Goal: Task Accomplishment & Management: Manage account settings

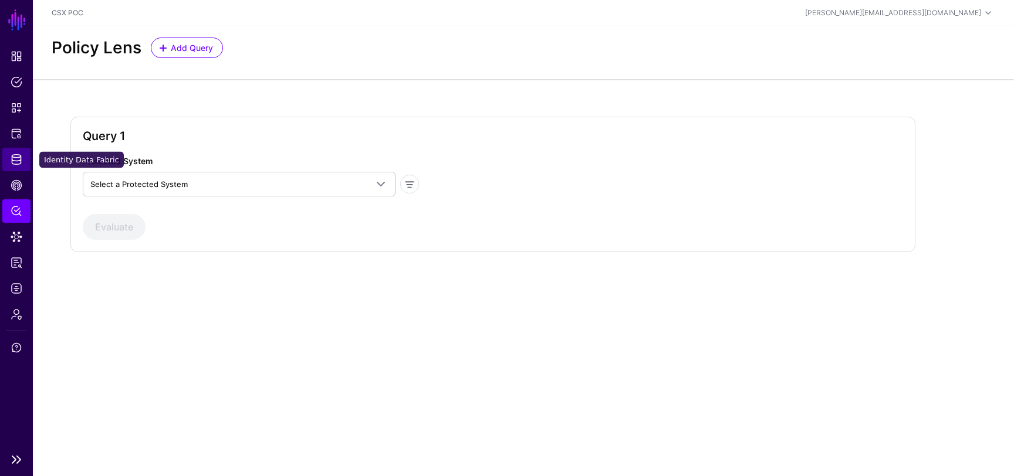
click at [21, 152] on link "Identity Data Fabric" at bounding box center [16, 159] width 28 height 23
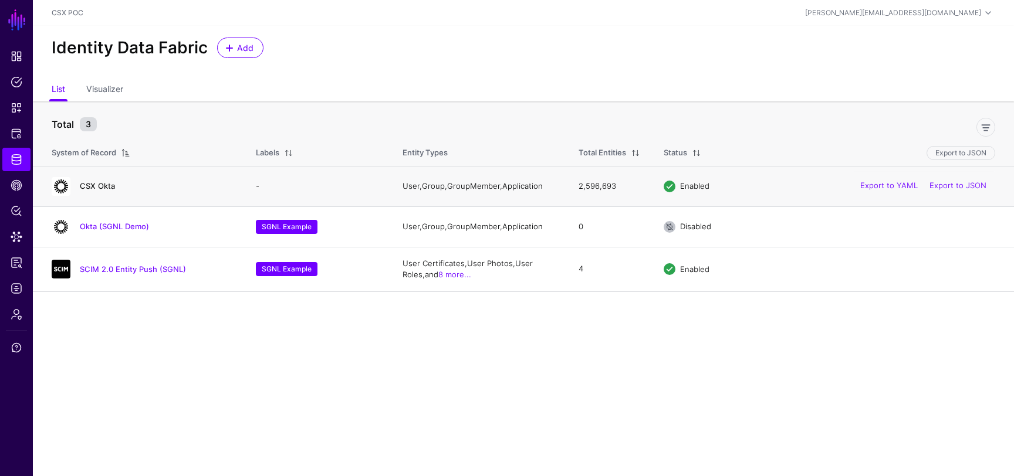
click at [107, 185] on link "CSX Okta" at bounding box center [97, 185] width 35 height 9
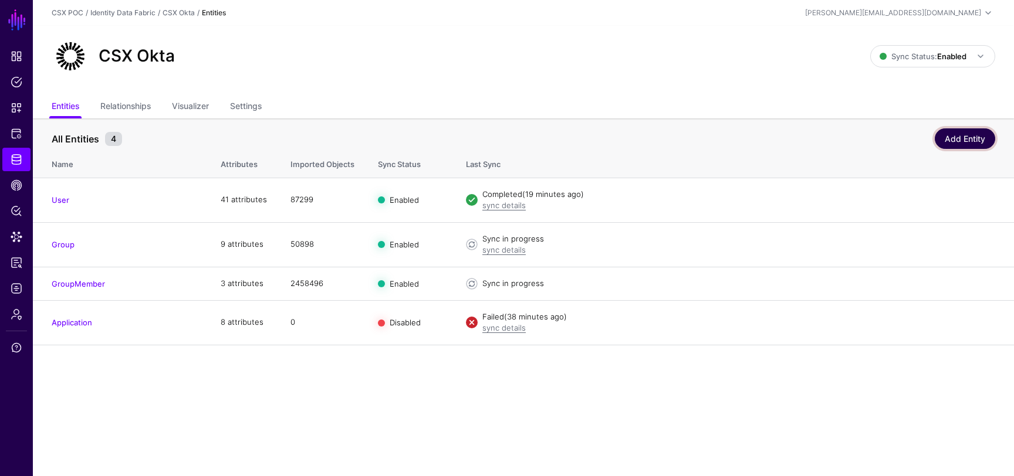
click at [956, 140] on link "Add Entity" at bounding box center [964, 138] width 60 height 21
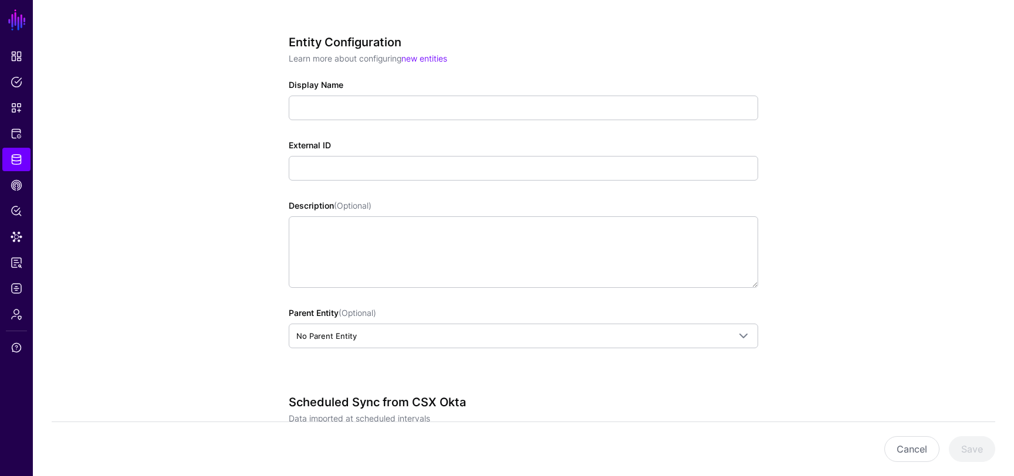
scroll to position [115, 0]
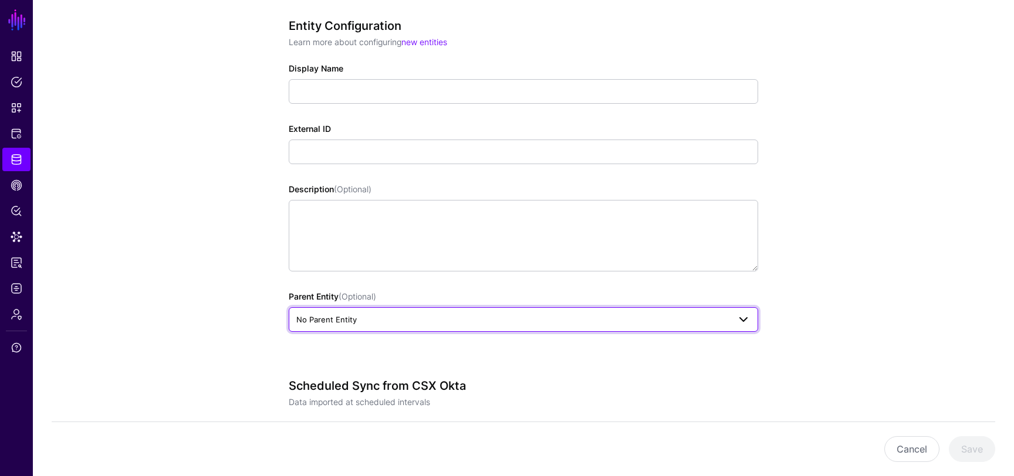
click at [449, 316] on span "No Parent Entity" at bounding box center [512, 319] width 433 height 13
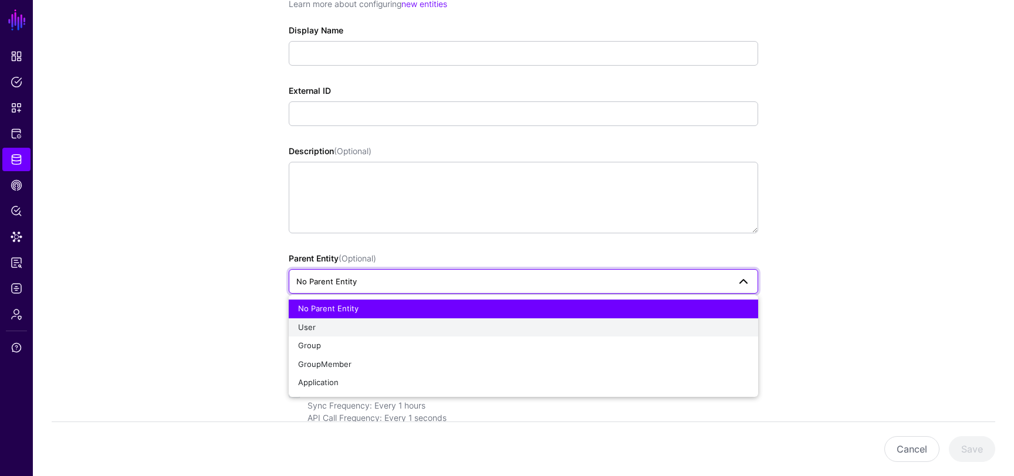
scroll to position [161, 0]
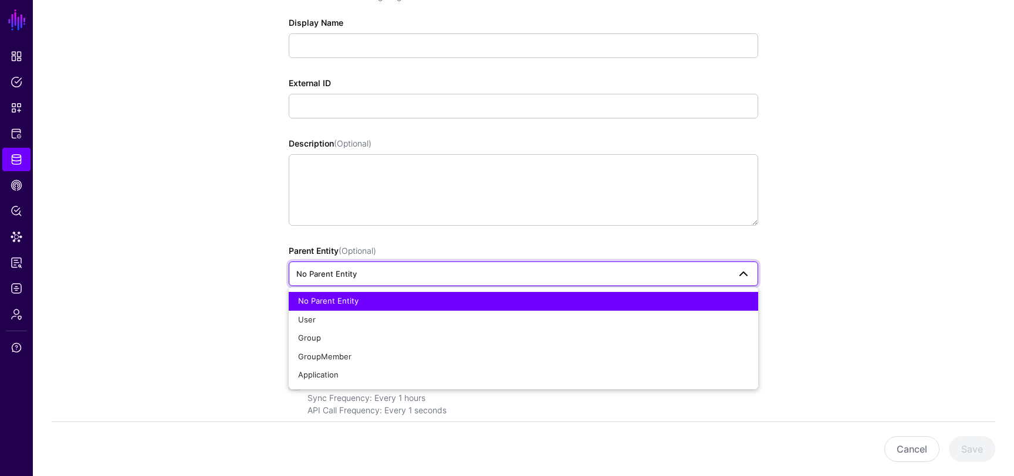
click at [257, 287] on div "Entity Configuration Learn more about configuring new entities Display Name Ext…" at bounding box center [523, 334] width 544 height 798
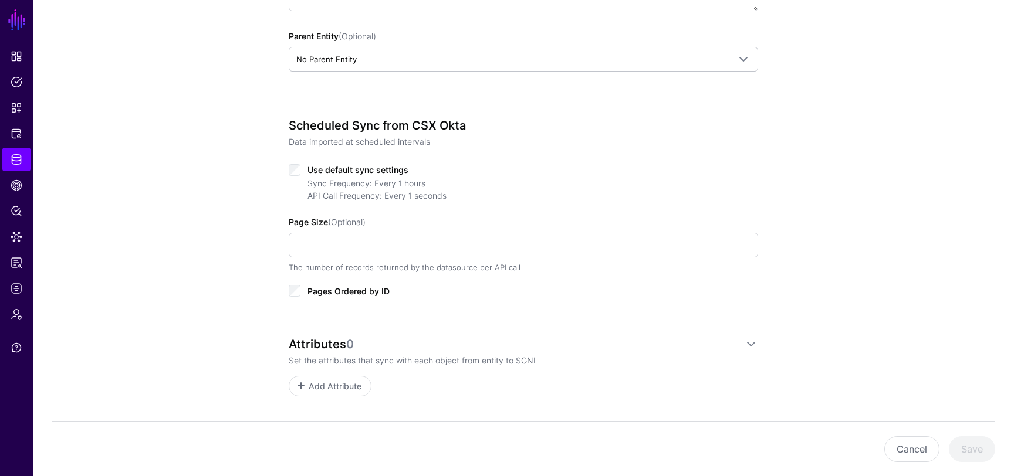
scroll to position [395, 0]
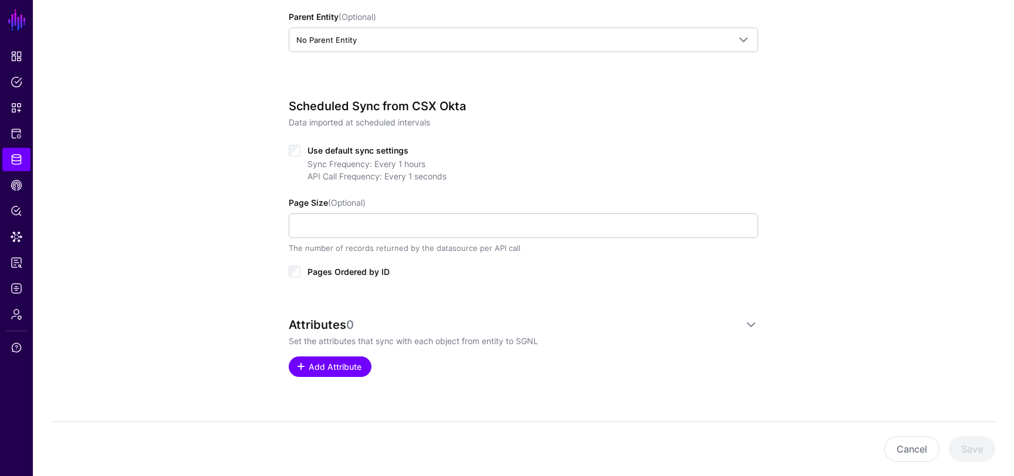
click at [304, 370] on span at bounding box center [300, 366] width 9 height 9
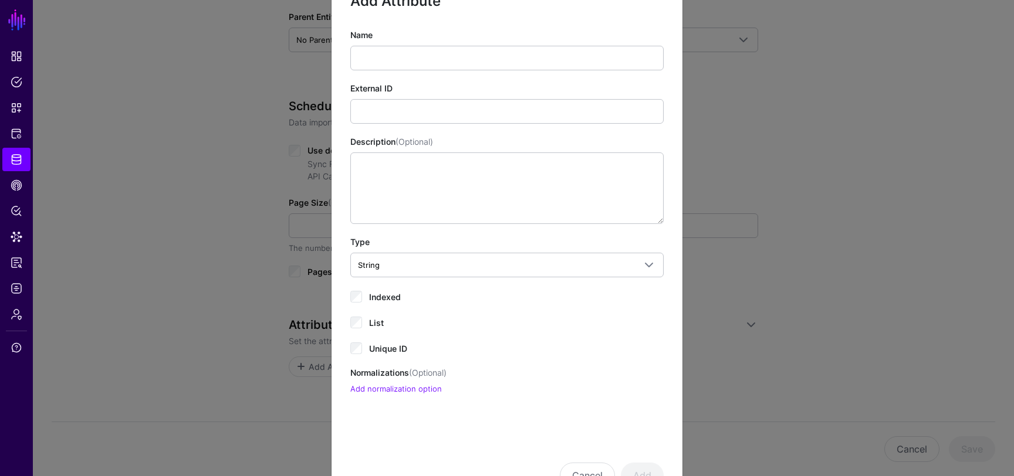
scroll to position [93, 0]
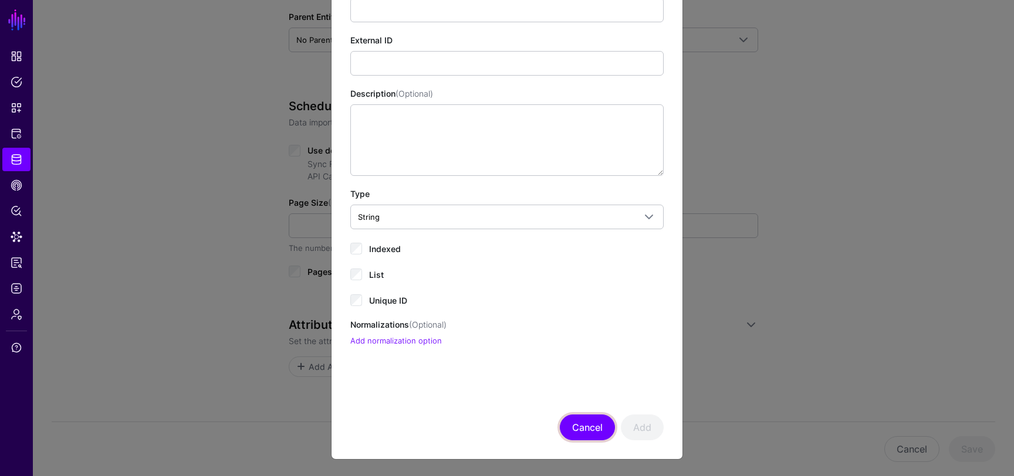
click at [584, 423] on button "Cancel" at bounding box center [587, 428] width 55 height 26
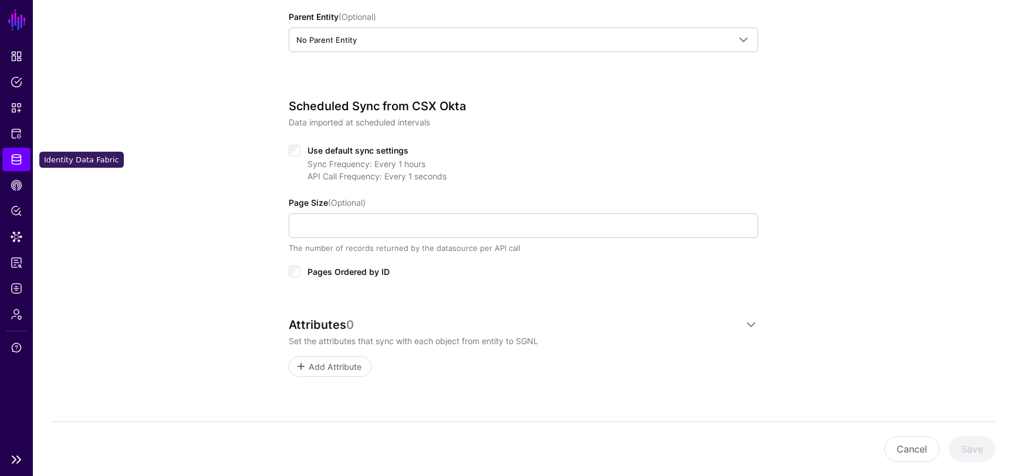
click at [17, 157] on span "Identity Data Fabric" at bounding box center [17, 160] width 12 height 12
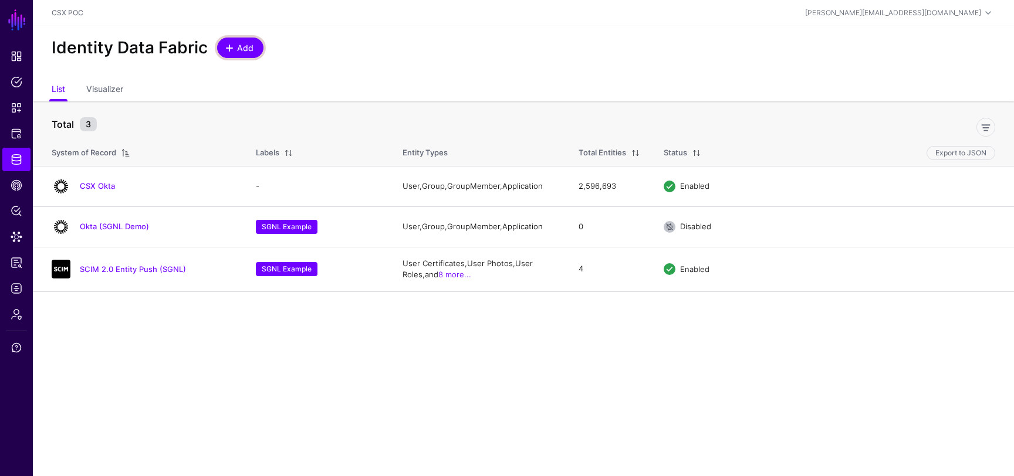
click at [229, 50] on span at bounding box center [229, 47] width 9 height 9
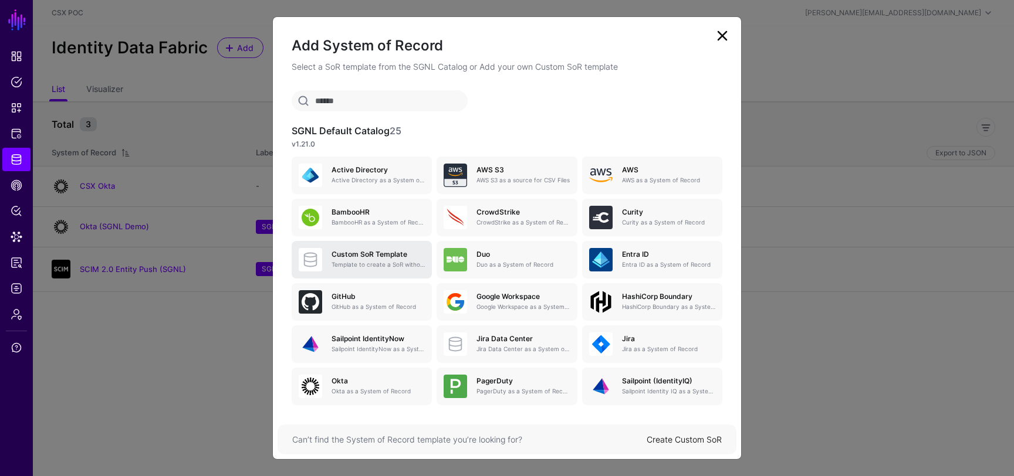
click at [395, 257] on h5 "Custom SoR Template" at bounding box center [377, 254] width 93 height 8
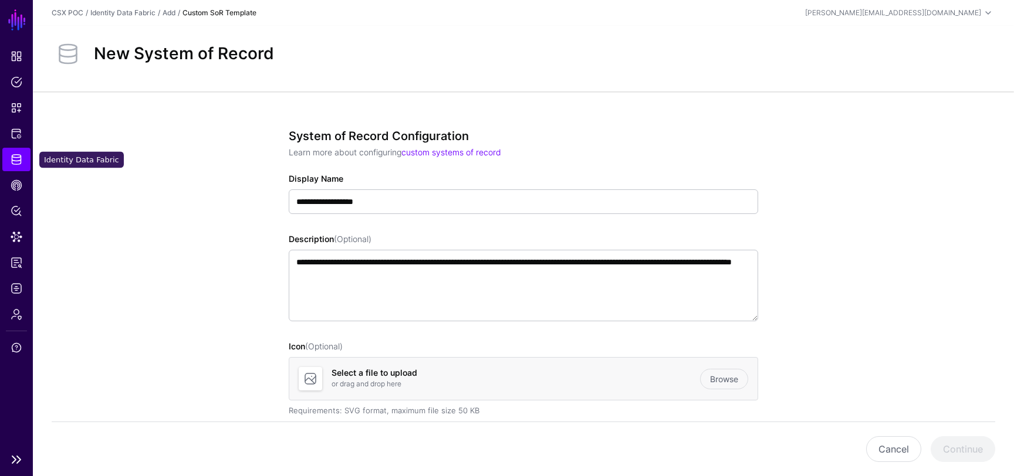
click at [21, 157] on span "Identity Data Fabric" at bounding box center [17, 160] width 12 height 12
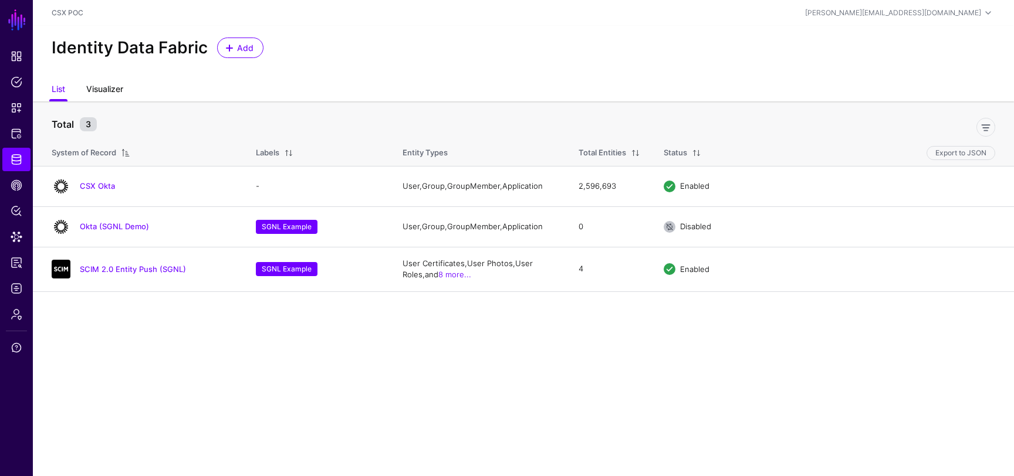
click at [109, 90] on link "Visualizer" at bounding box center [104, 90] width 37 height 22
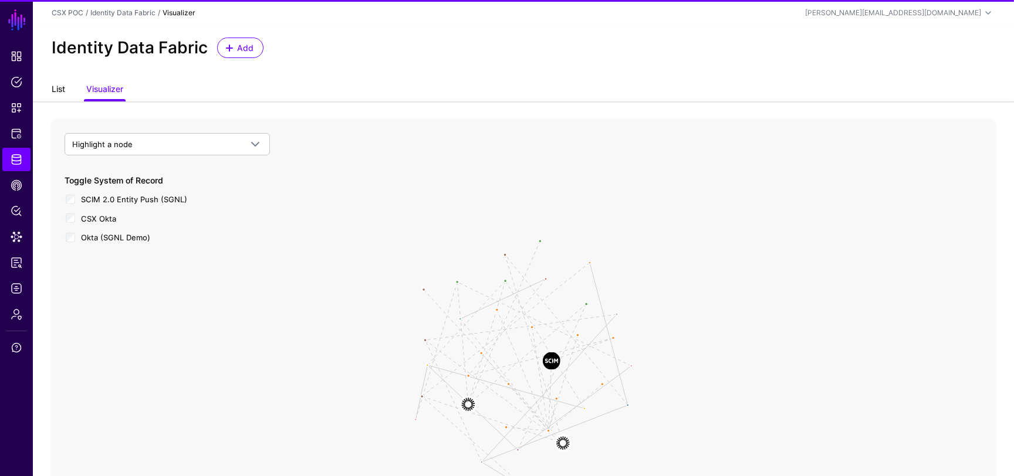
click at [58, 94] on link "List" at bounding box center [58, 90] width 13 height 22
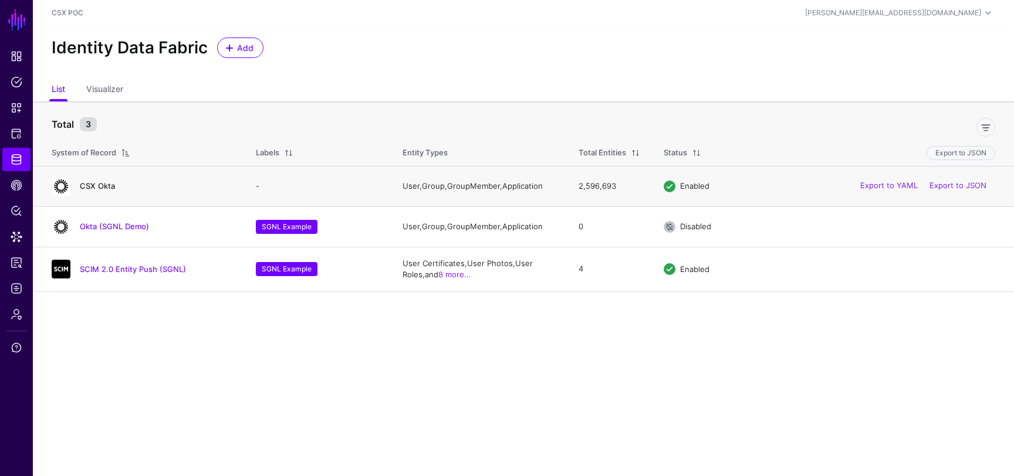
click at [101, 187] on link "CSX Okta" at bounding box center [97, 185] width 35 height 9
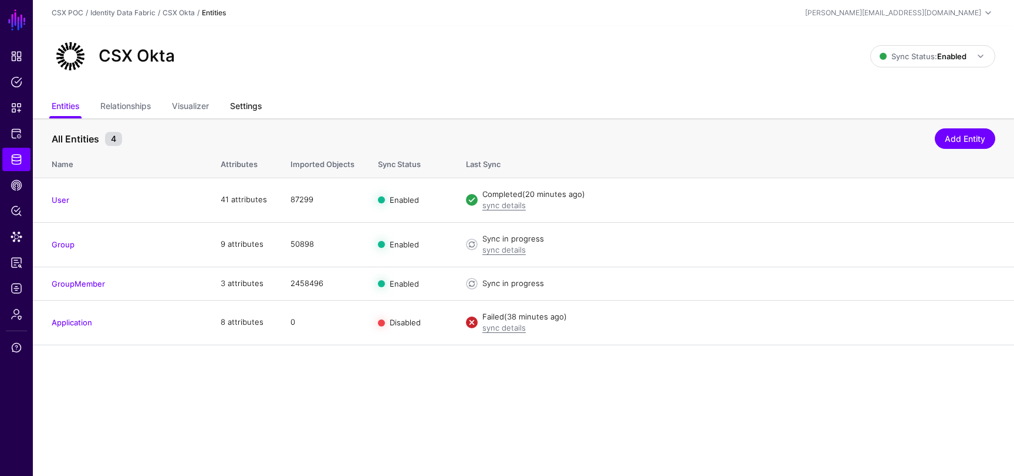
click at [240, 103] on link "Settings" at bounding box center [246, 107] width 32 height 22
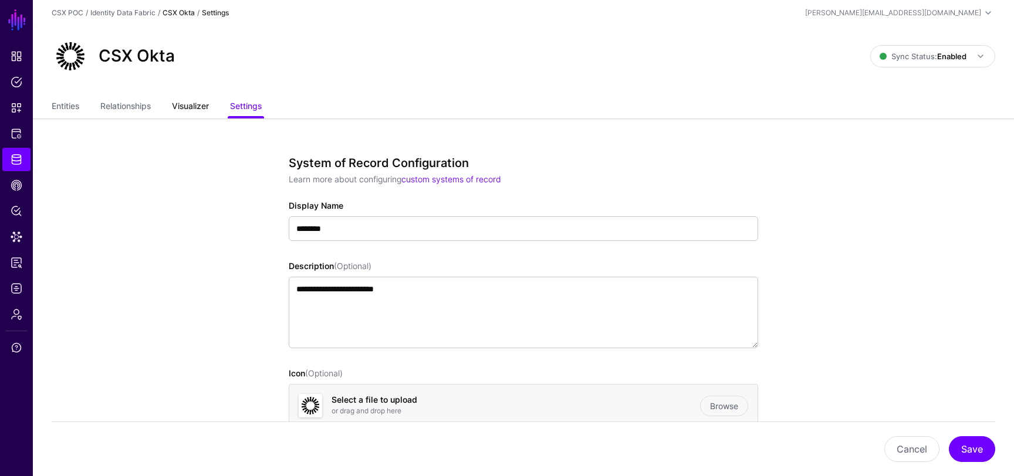
click at [198, 100] on link "Visualizer" at bounding box center [190, 107] width 37 height 22
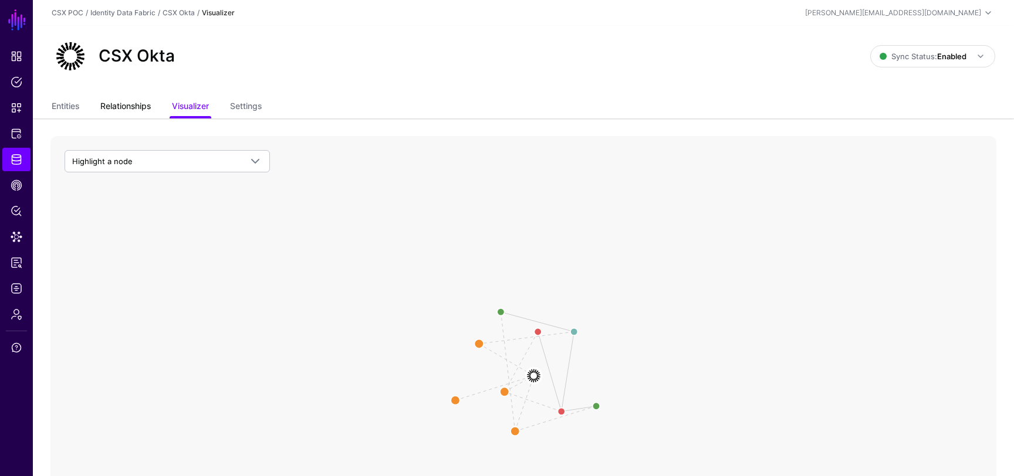
click at [138, 103] on link "Relationships" at bounding box center [125, 107] width 50 height 22
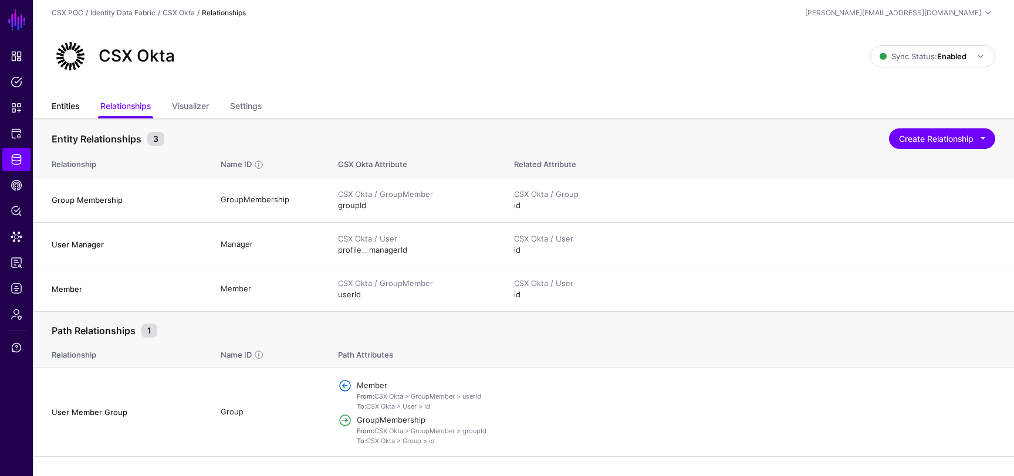
click at [69, 105] on link "Entities" at bounding box center [66, 107] width 28 height 22
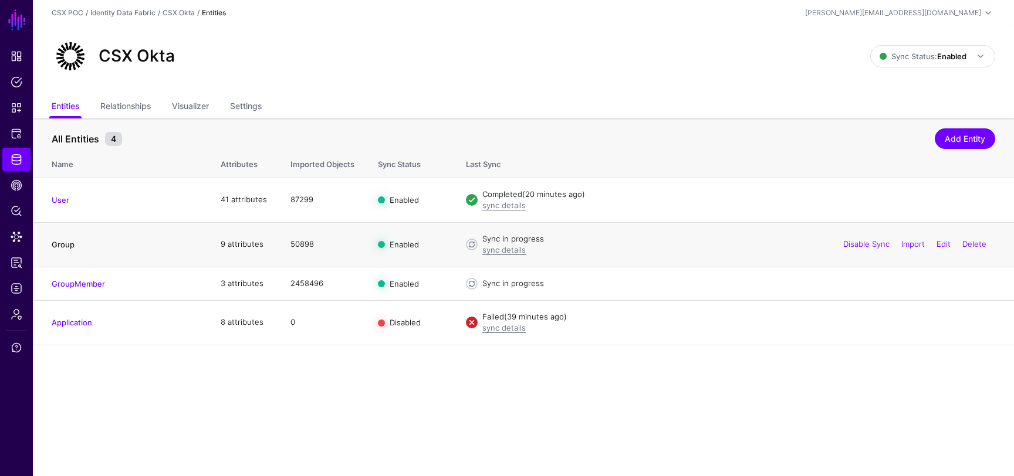
click at [62, 244] on link "Group" at bounding box center [63, 244] width 23 height 9
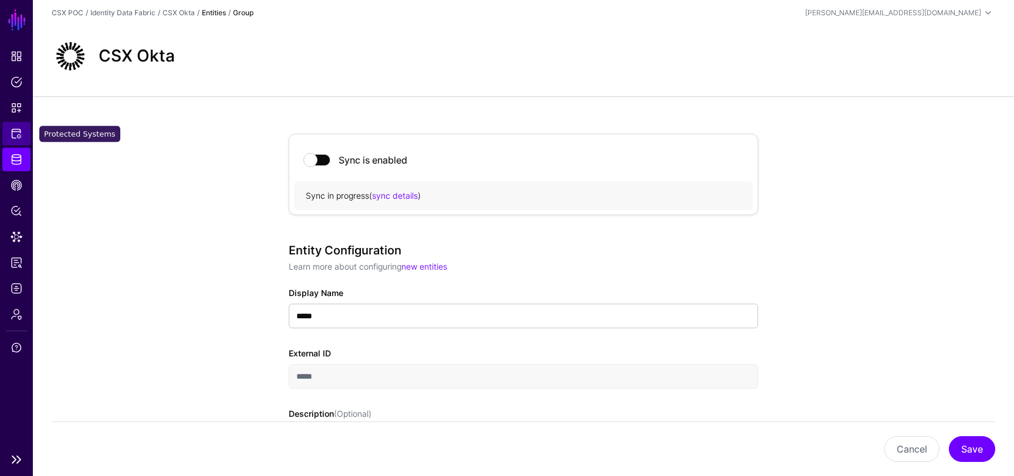
click at [19, 128] on span "Protected Systems" at bounding box center [17, 134] width 12 height 12
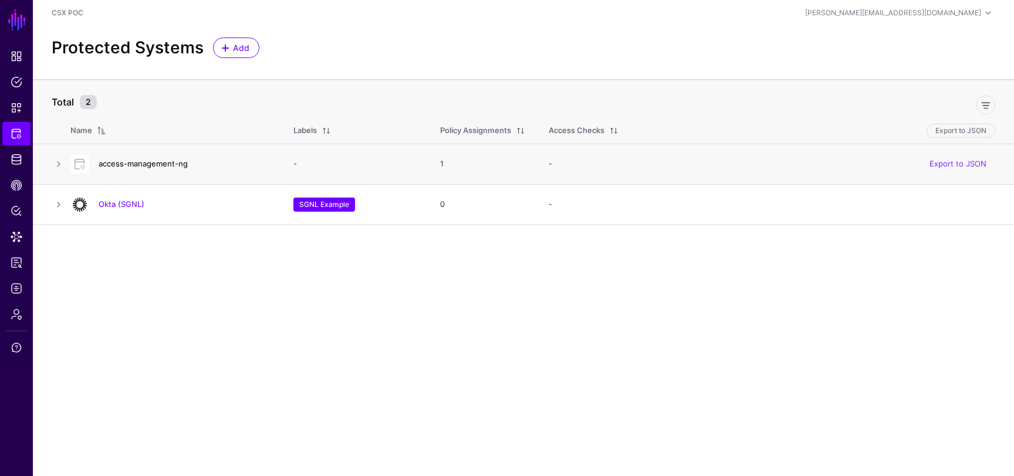
click at [124, 165] on link "access-management-ng" at bounding box center [143, 163] width 89 height 9
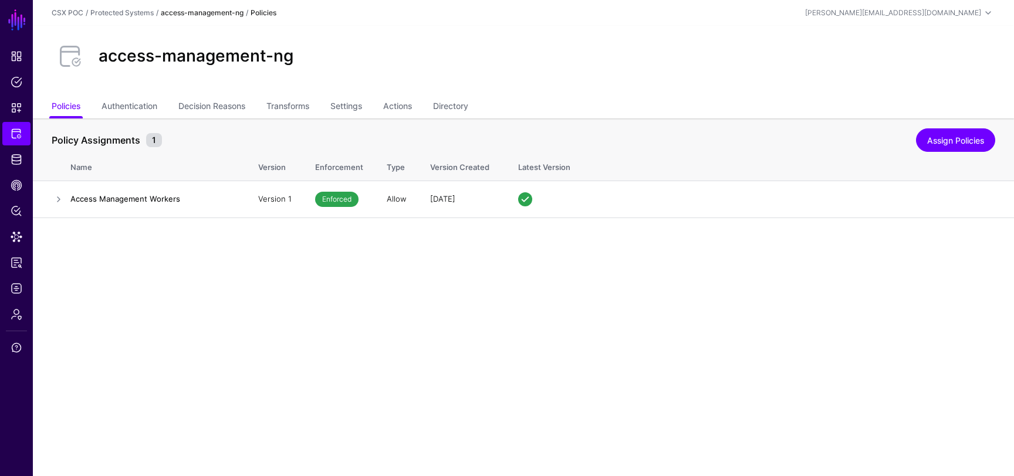
click at [333, 110] on ul "Policies Authentication Decision Reasons Transforms Settings Actions Directory" at bounding box center [523, 107] width 943 height 22
click at [349, 110] on link "Settings" at bounding box center [346, 107] width 32 height 22
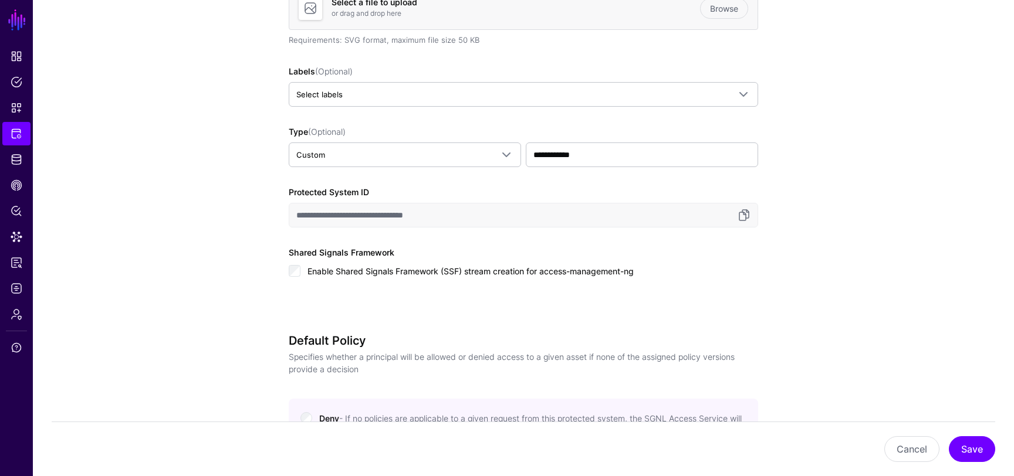
scroll to position [411, 0]
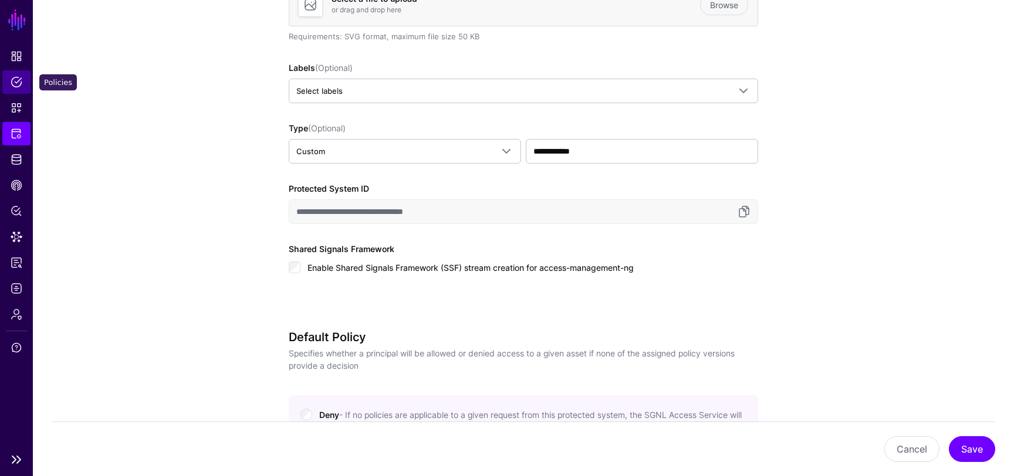
click at [18, 83] on span "Policies" at bounding box center [17, 82] width 12 height 12
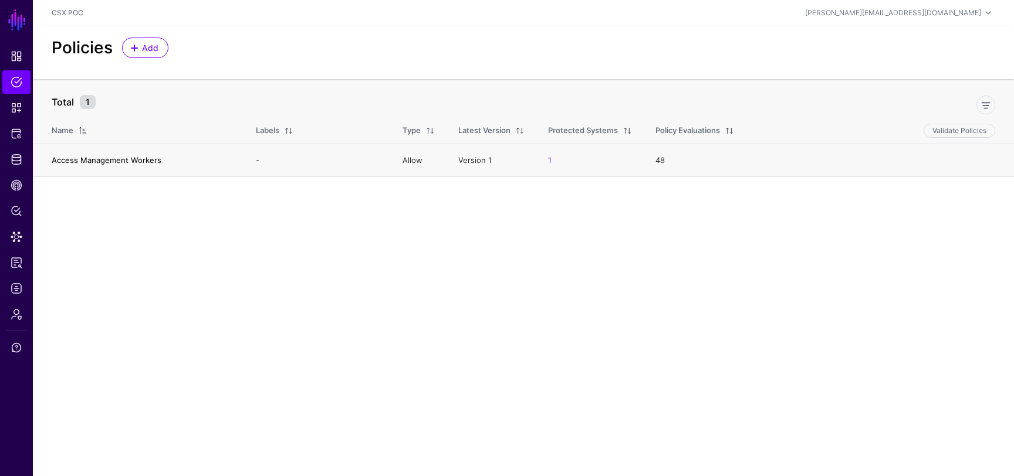
click at [143, 158] on link "Access Management Workers" at bounding box center [107, 159] width 110 height 9
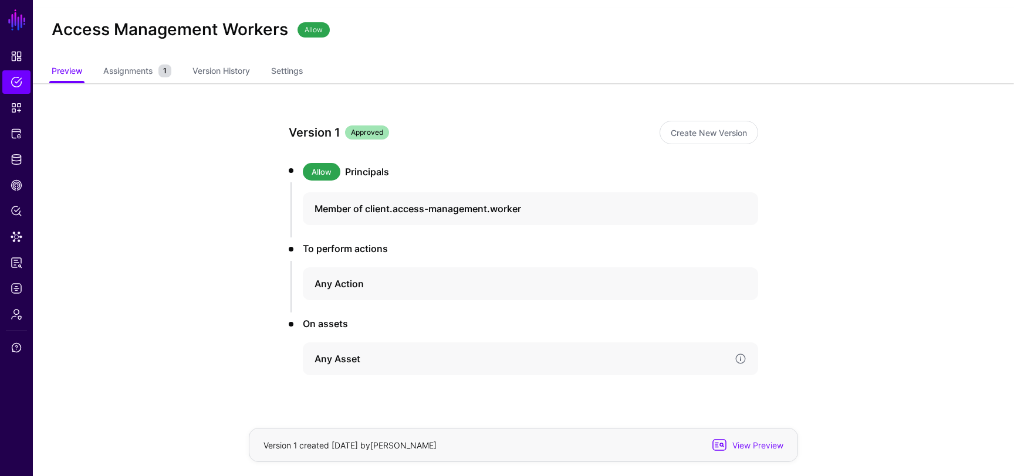
scroll to position [37, 0]
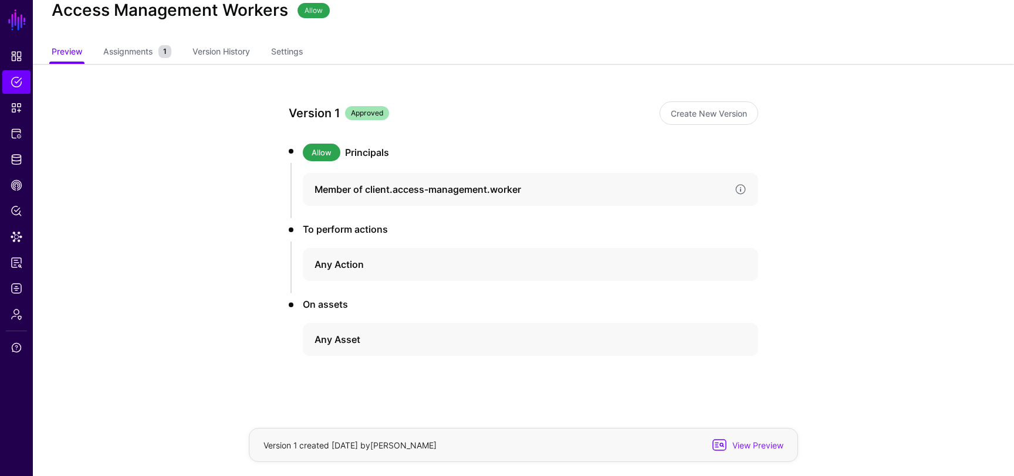
click at [386, 190] on h4 "Member of client.access-management.worker" at bounding box center [519, 189] width 411 height 14
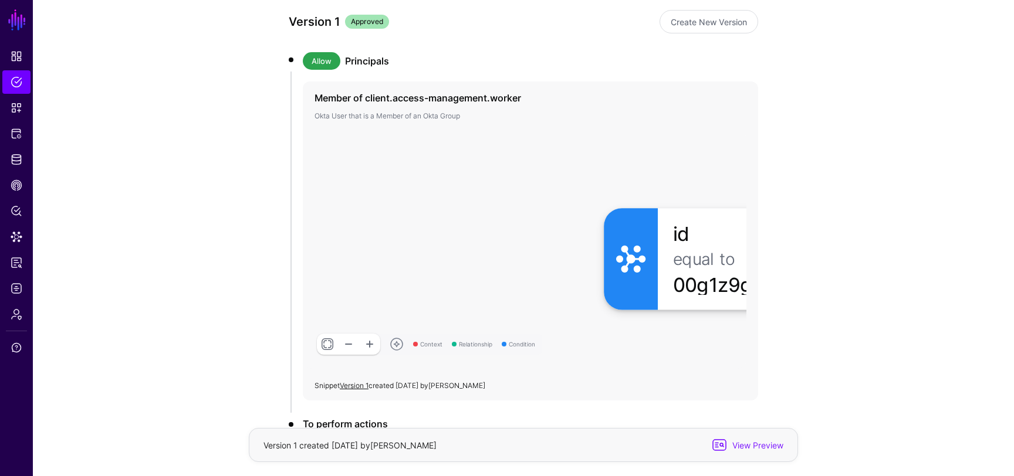
scroll to position [119, 0]
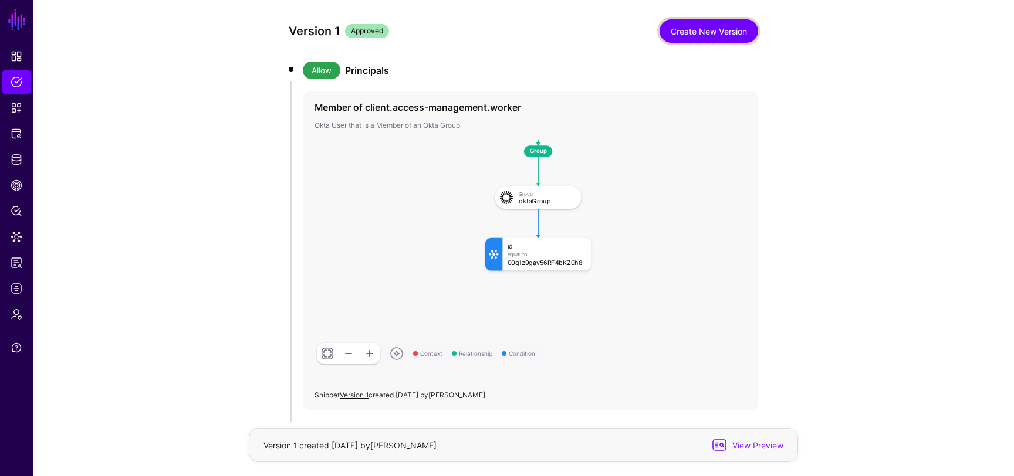
click at [719, 31] on link "Create New Version" at bounding box center [708, 30] width 99 height 23
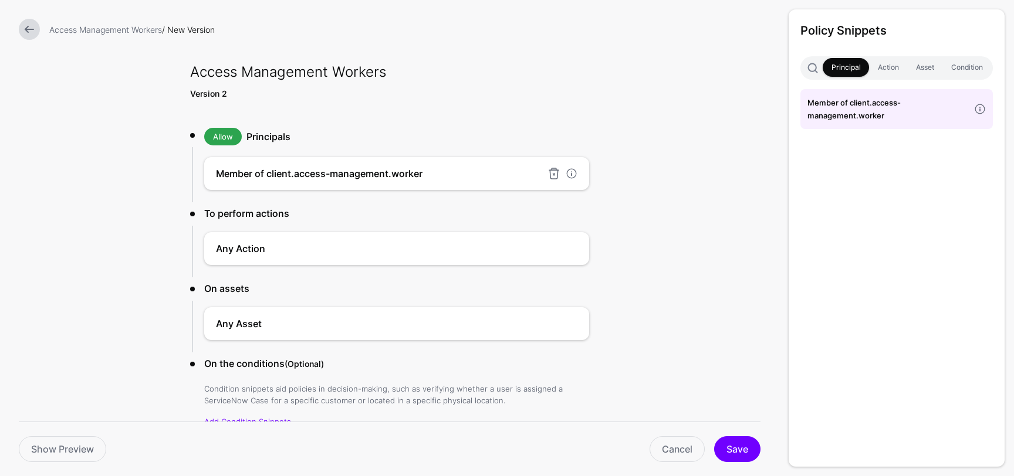
click at [438, 175] on h4 "Member of client.access-management.worker" at bounding box center [379, 174] width 326 height 14
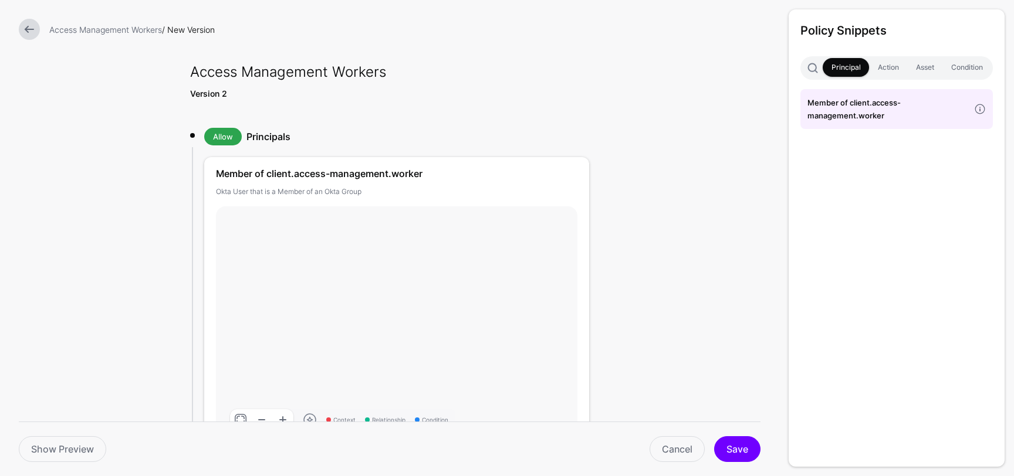
click at [205, 93] on strong "Version 2" at bounding box center [208, 94] width 37 height 10
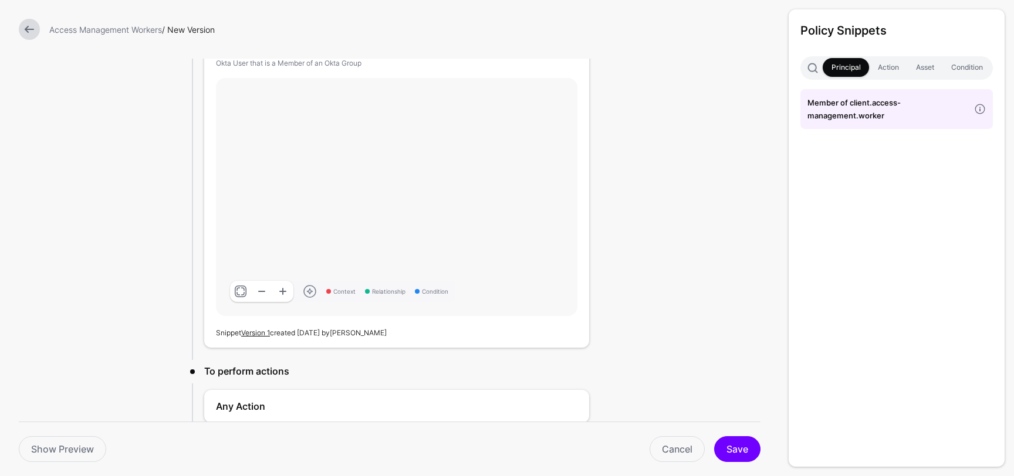
scroll to position [180, 0]
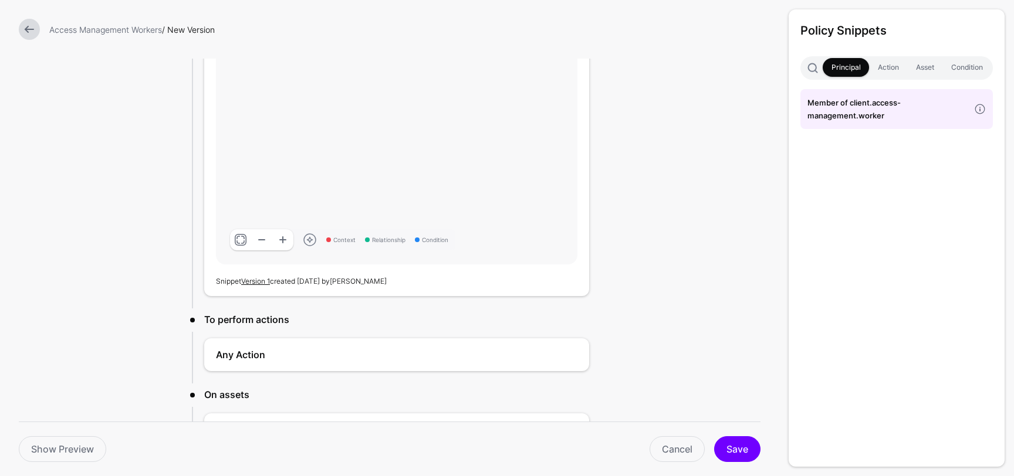
click at [262, 240] on link at bounding box center [261, 239] width 21 height 21
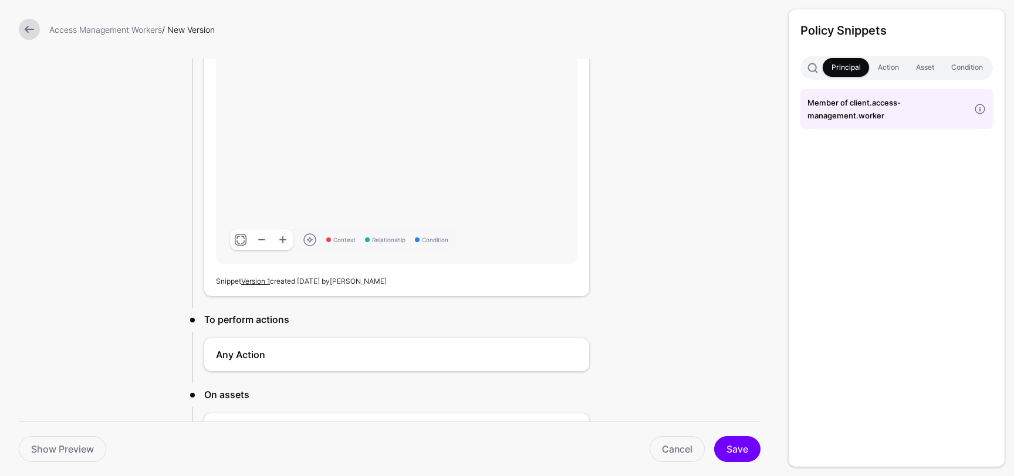
click at [262, 240] on link at bounding box center [261, 239] width 21 height 21
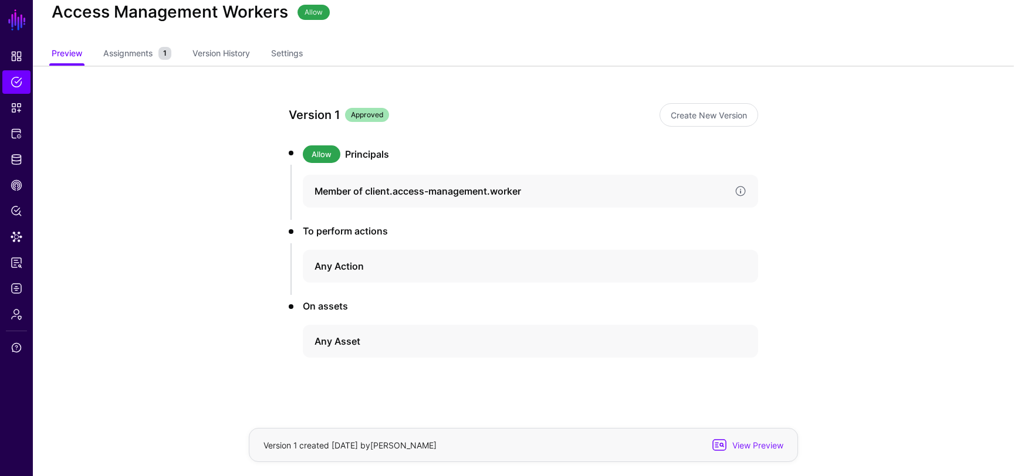
scroll to position [37, 0]
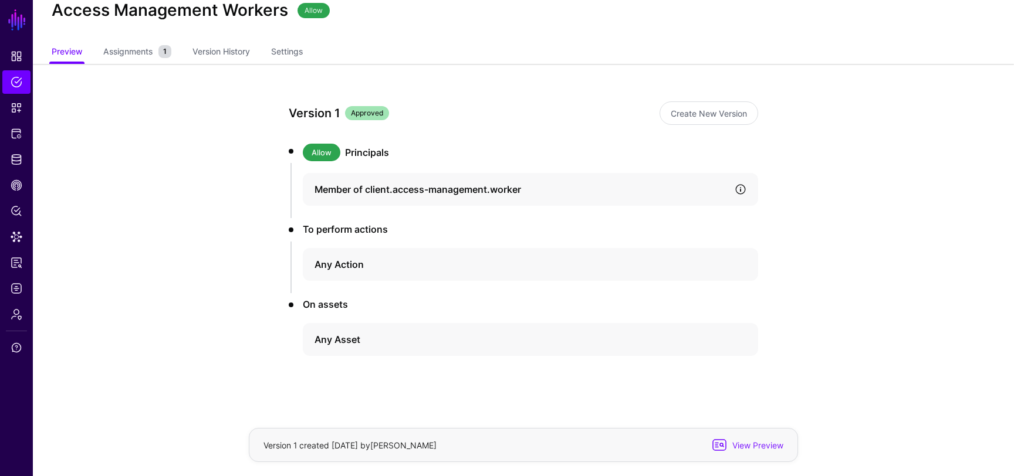
click at [741, 191] on link at bounding box center [740, 190] width 12 height 12
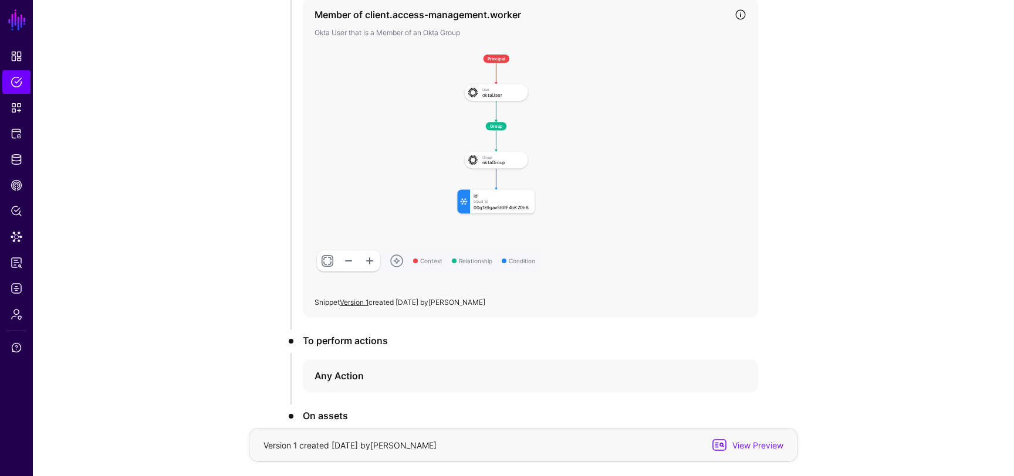
scroll to position [229, 0]
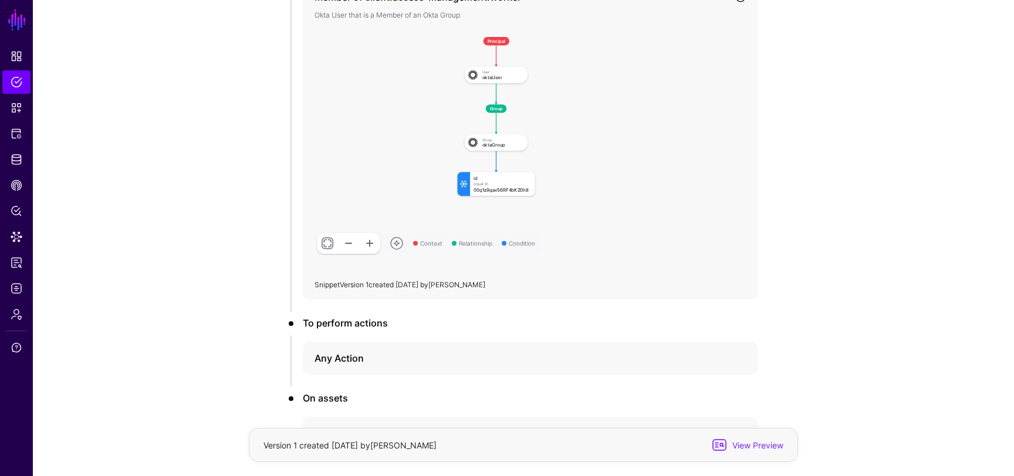
click at [363, 285] on link "Version 1" at bounding box center [354, 284] width 29 height 9
